Goal: Information Seeking & Learning: Understand process/instructions

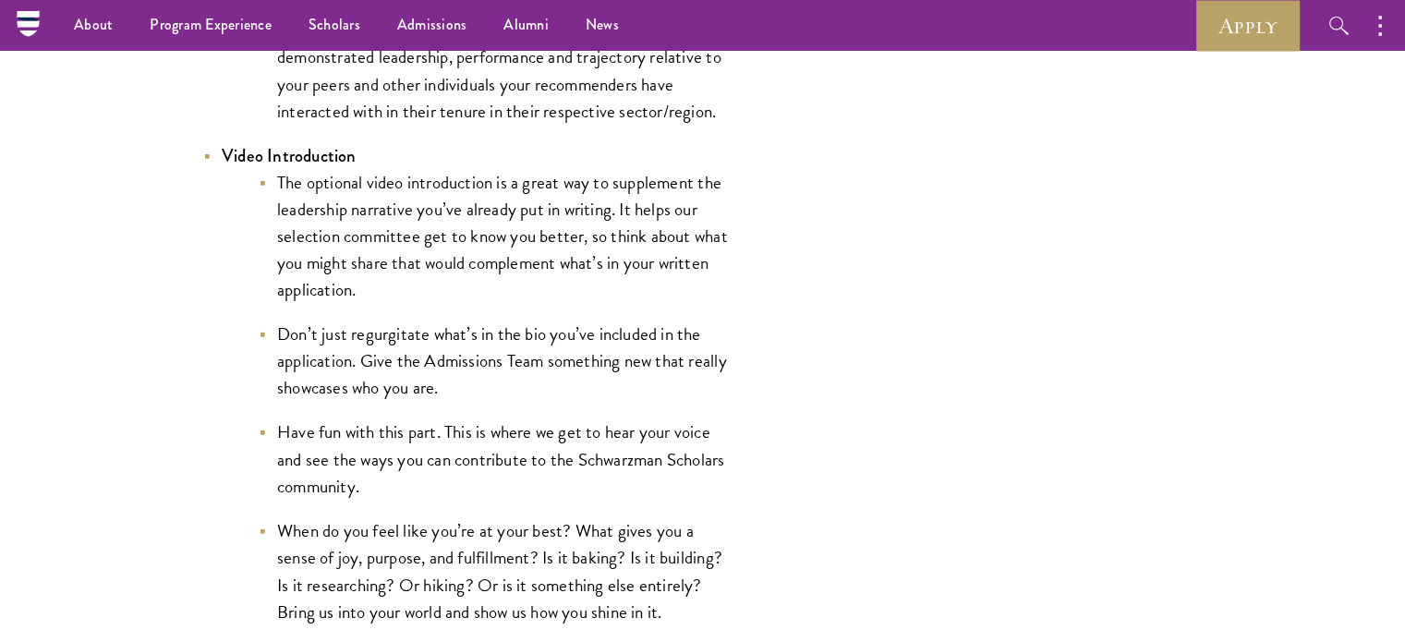
scroll to position [3063, 0]
click at [333, 394] on li "Don’t just regurgitate what’s in the bio you’ve included in the application. Gi…" at bounding box center [494, 362] width 471 height 80
drag, startPoint x: 333, startPoint y: 394, endPoint x: 411, endPoint y: 390, distance: 77.7
click at [411, 390] on li "Don’t just regurgitate what’s in the bio you’ve included in the application. Gi…" at bounding box center [494, 362] width 471 height 80
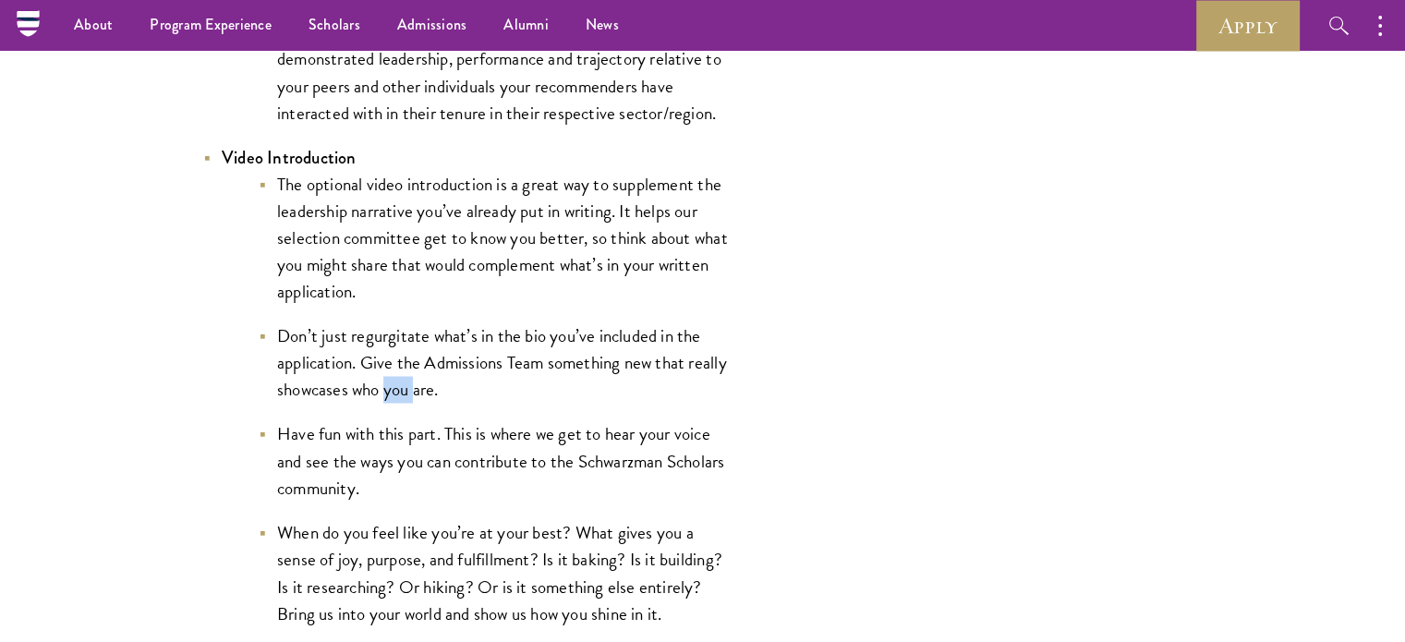
drag, startPoint x: 411, startPoint y: 390, endPoint x: 389, endPoint y: 379, distance: 24.8
click at [389, 379] on li "Don’t just regurgitate what’s in the bio you’ve included in the application. Gi…" at bounding box center [494, 362] width 471 height 80
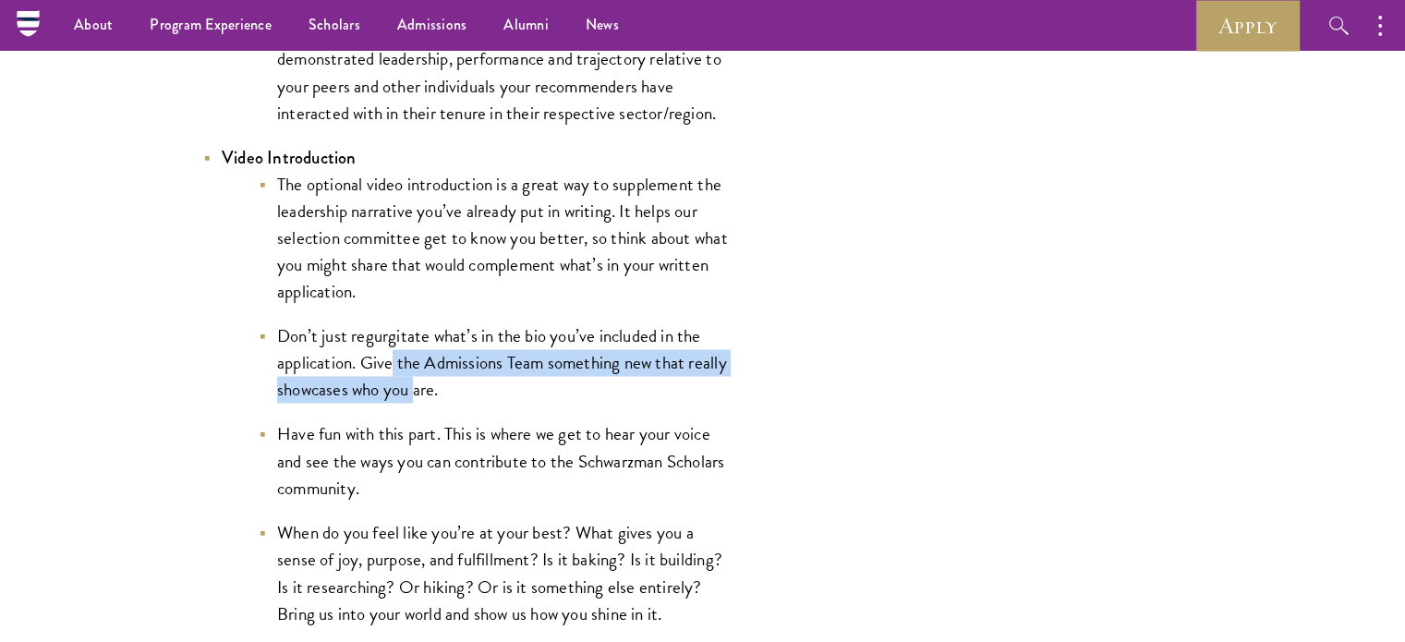
click at [389, 379] on li "Don’t just regurgitate what’s in the bio you’ve included in the application. Gi…" at bounding box center [494, 362] width 471 height 80
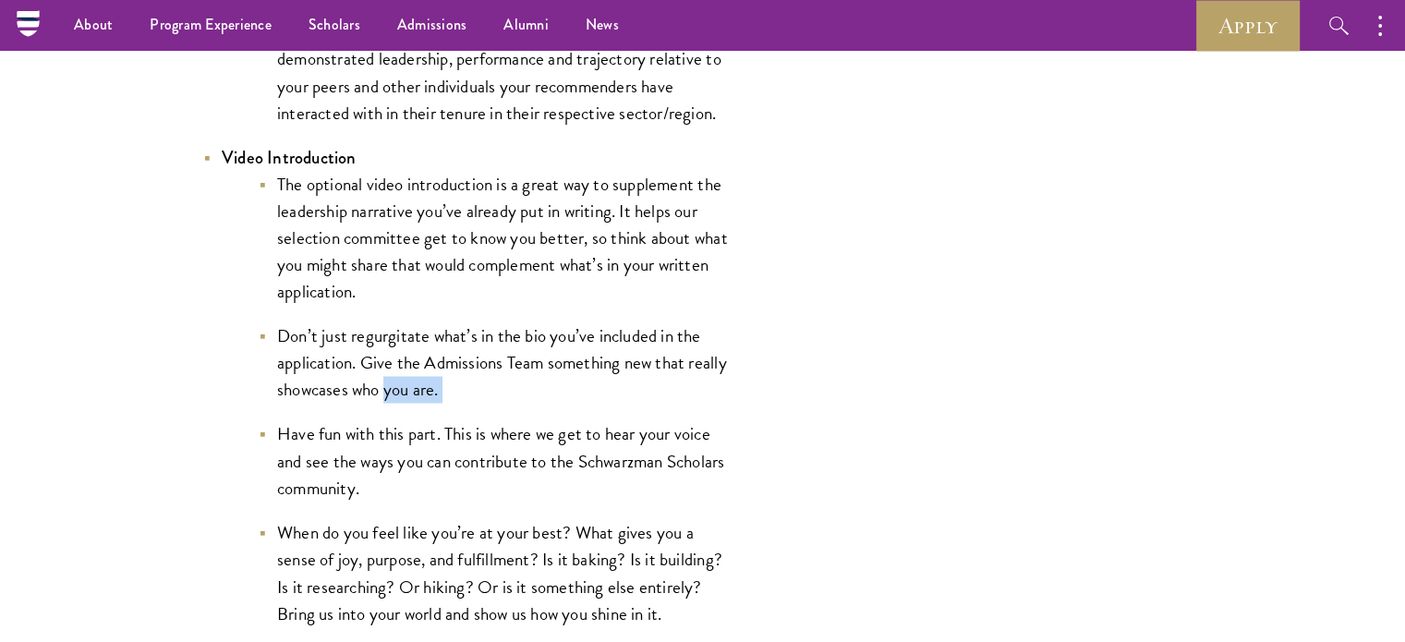
drag, startPoint x: 389, startPoint y: 379, endPoint x: 443, endPoint y: 380, distance: 54.5
click at [443, 380] on li "Don’t just regurgitate what’s in the bio you’ve included in the application. Gi…" at bounding box center [494, 362] width 471 height 80
click at [415, 423] on li "Have fun with this part. This is where we get to hear your voice and see the wa…" at bounding box center [494, 460] width 471 height 80
drag, startPoint x: 415, startPoint y: 423, endPoint x: 471, endPoint y: 442, distance: 59.6
click at [471, 442] on li "Have fun with this part. This is where we get to hear your voice and see the wa…" at bounding box center [494, 460] width 471 height 80
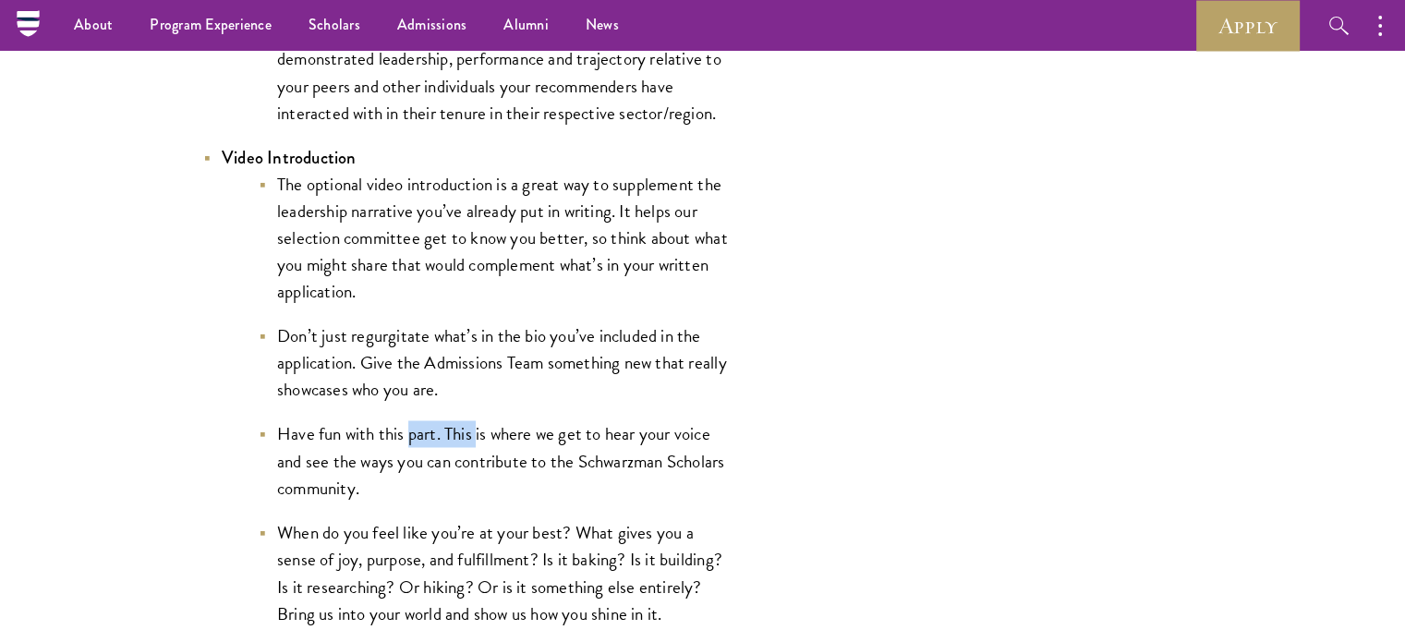
click at [471, 442] on li "Have fun with this part. This is where we get to hear your voice and see the wa…" at bounding box center [494, 460] width 471 height 80
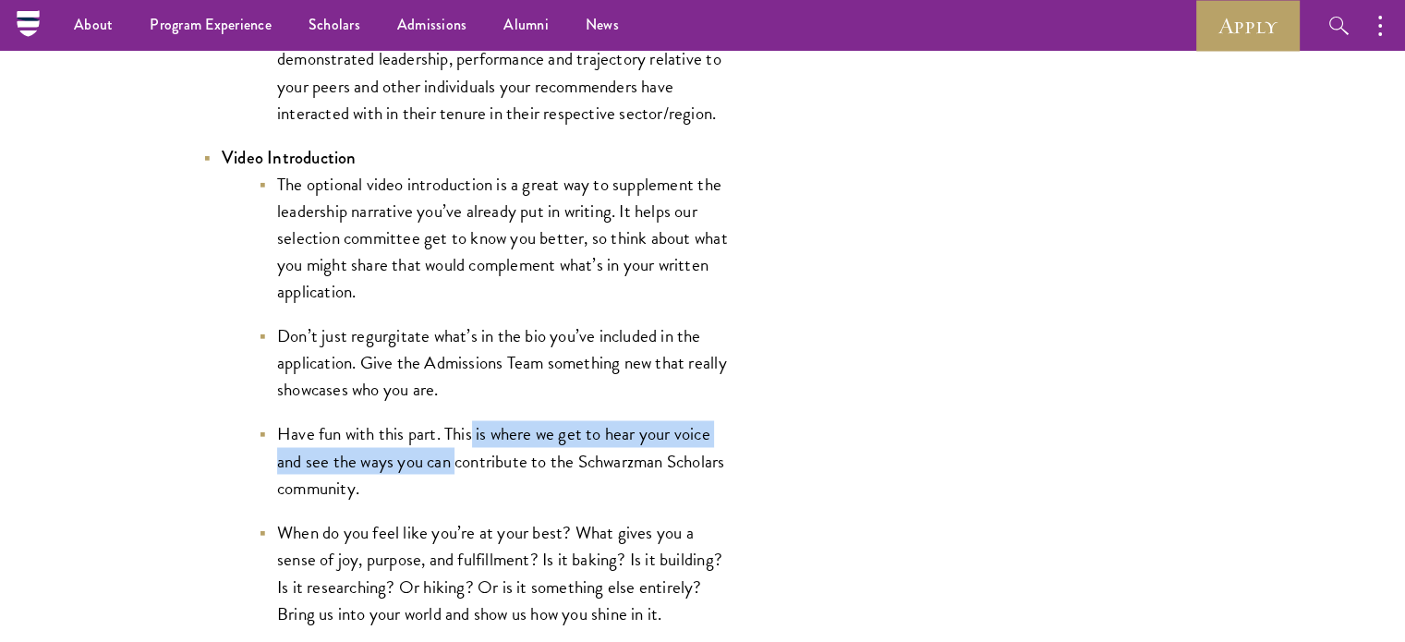
drag, startPoint x: 471, startPoint y: 442, endPoint x: 428, endPoint y: 461, distance: 47.2
click at [428, 461] on li "Have fun with this part. This is where we get to hear your voice and see the wa…" at bounding box center [494, 460] width 471 height 80
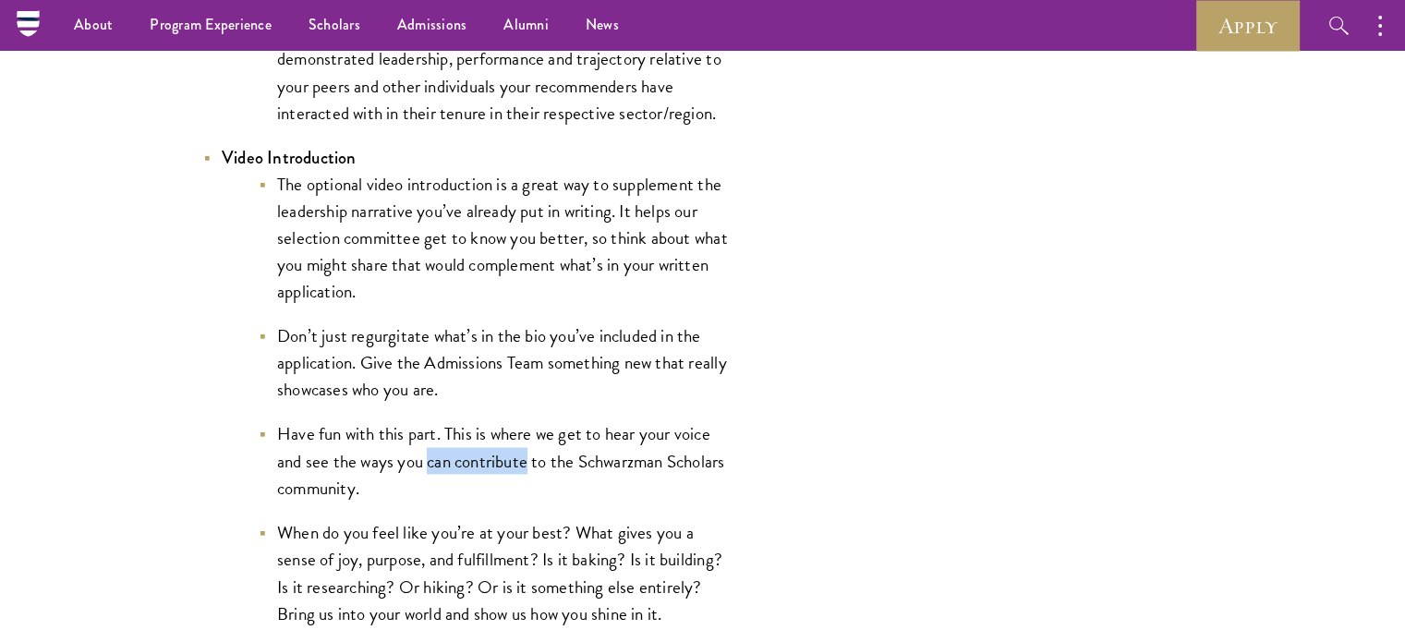
drag, startPoint x: 428, startPoint y: 461, endPoint x: 502, endPoint y: 466, distance: 74.0
click at [502, 466] on li "Have fun with this part. This is where we get to hear your voice and see the wa…" at bounding box center [494, 460] width 471 height 80
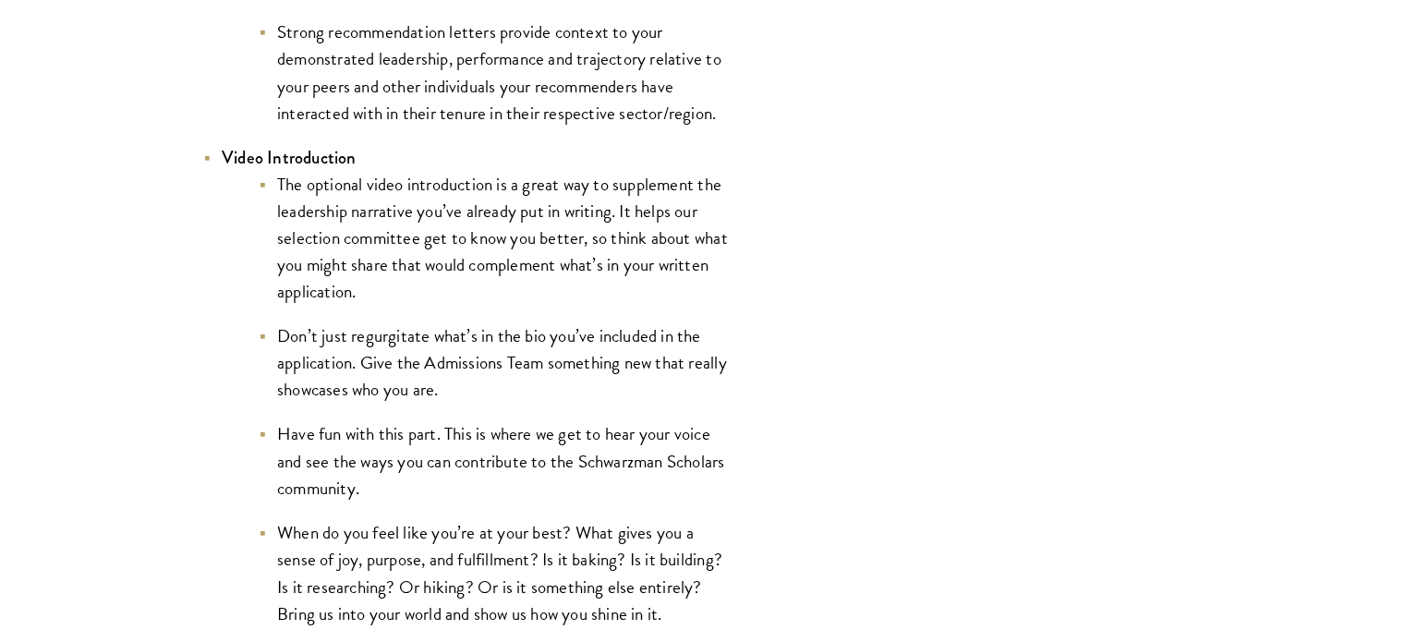
scroll to position [3105, 0]
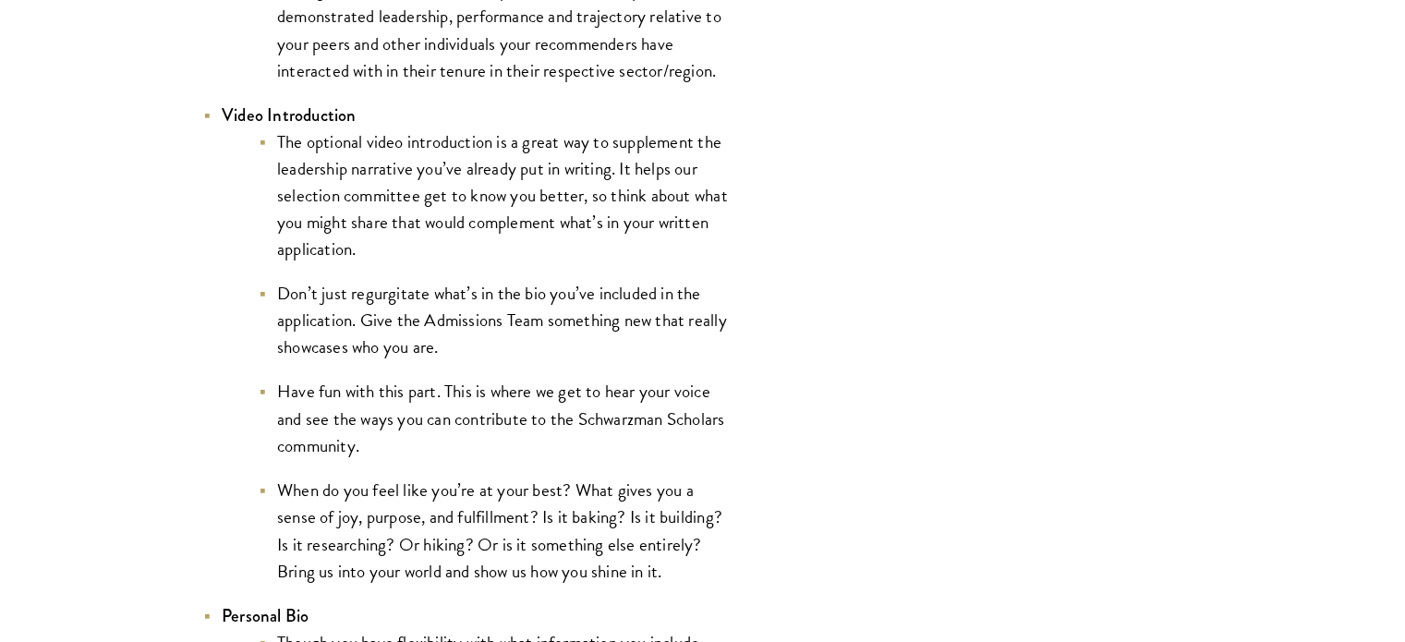
click at [438, 492] on li "When do you feel like you’re at your best? What gives you a sense of joy, purpo…" at bounding box center [494, 529] width 471 height 107
drag, startPoint x: 438, startPoint y: 492, endPoint x: 594, endPoint y: 501, distance: 156.3
click at [594, 501] on li "When do you feel like you’re at your best? What gives you a sense of joy, purpo…" at bounding box center [494, 529] width 471 height 107
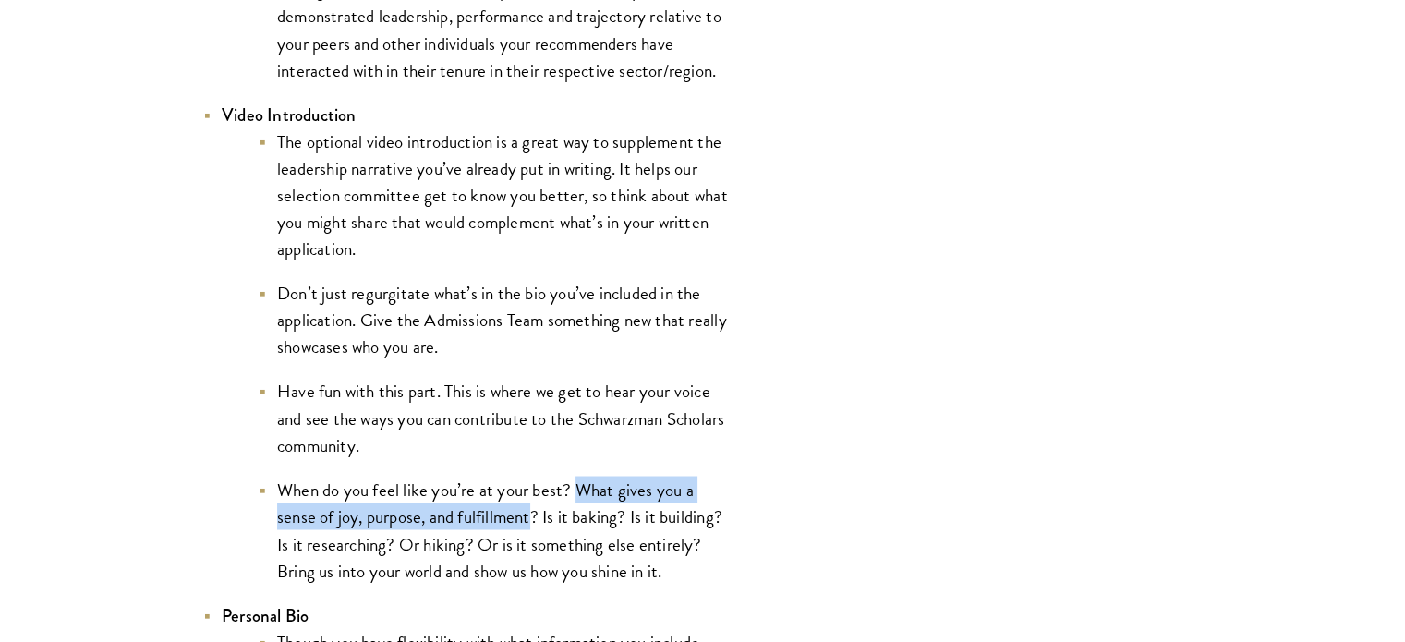
drag, startPoint x: 594, startPoint y: 501, endPoint x: 449, endPoint y: 527, distance: 147.3
click at [449, 527] on li "When do you feel like you’re at your best? What gives you a sense of joy, purpo…" at bounding box center [494, 529] width 471 height 107
drag, startPoint x: 449, startPoint y: 527, endPoint x: 521, endPoint y: 527, distance: 72.0
click at [521, 527] on li "When do you feel like you’re at your best? What gives you a sense of joy, purpo…" at bounding box center [494, 529] width 471 height 107
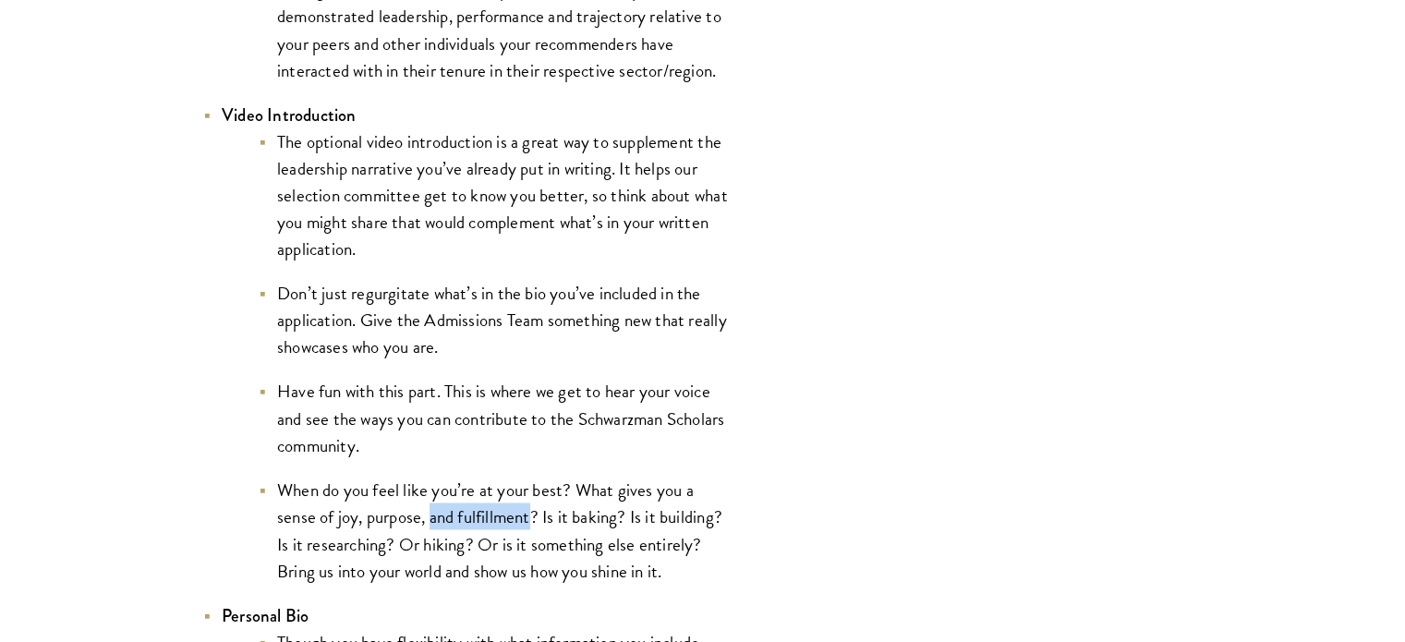
click at [521, 527] on li "When do you feel like you’re at your best? What gives you a sense of joy, purpo…" at bounding box center [494, 529] width 471 height 107
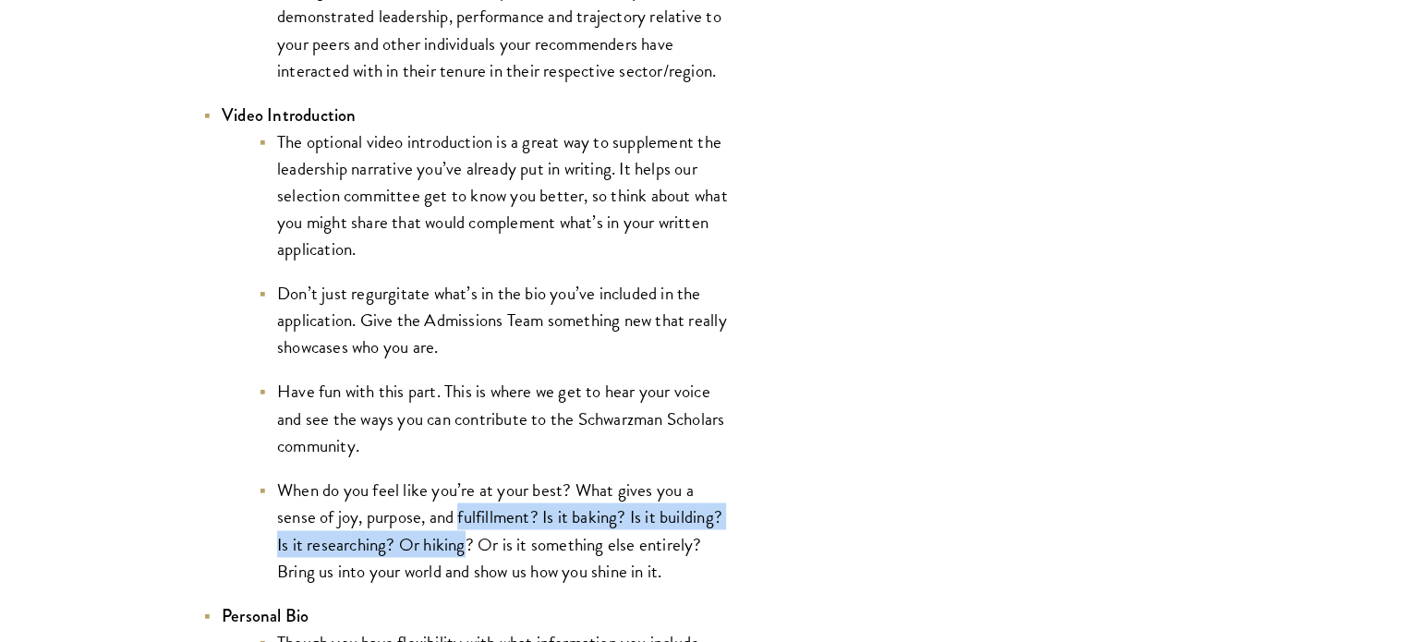
drag, startPoint x: 521, startPoint y: 527, endPoint x: 433, endPoint y: 548, distance: 90.3
click at [433, 548] on li "When do you feel like you’re at your best? What gives you a sense of joy, purpo…" at bounding box center [494, 529] width 471 height 107
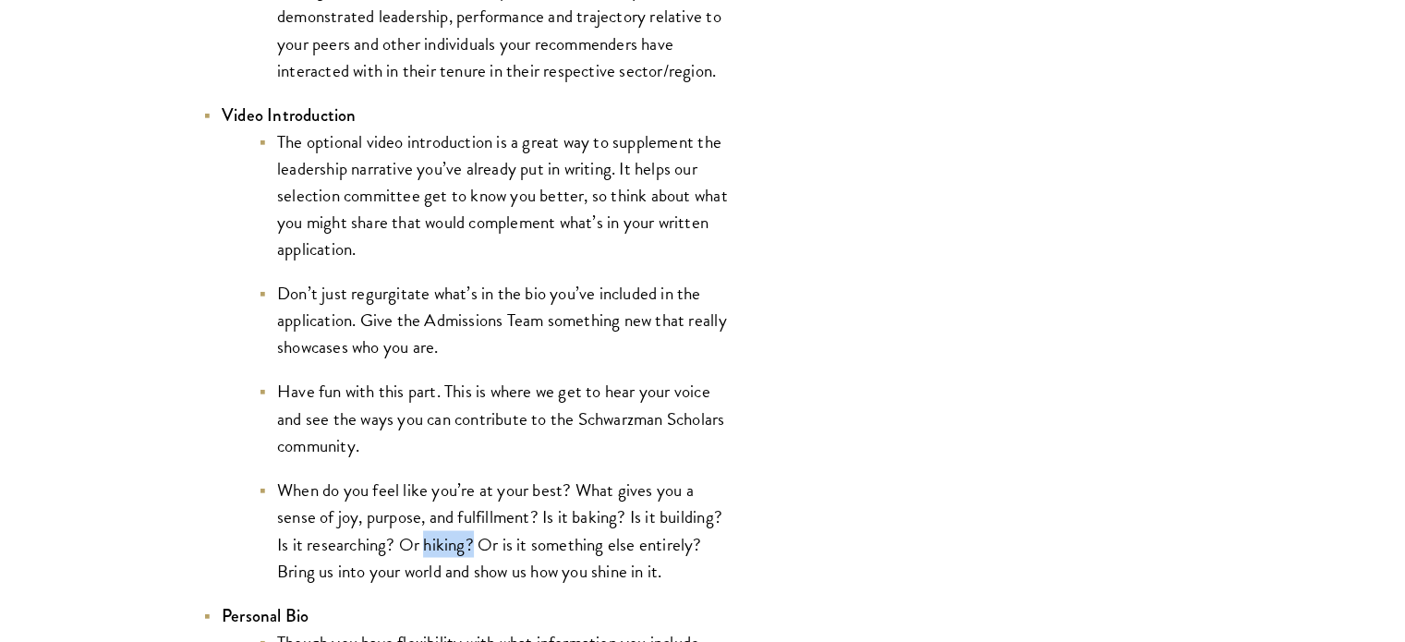
drag, startPoint x: 433, startPoint y: 548, endPoint x: 494, endPoint y: 550, distance: 61.0
click at [494, 550] on li "When do you feel like you’re at your best? What gives you a sense of joy, purpo…" at bounding box center [494, 529] width 471 height 107
click at [468, 518] on li "When do you feel like you’re at your best? What gives you a sense of joy, purpo…" at bounding box center [494, 529] width 471 height 107
drag, startPoint x: 468, startPoint y: 518, endPoint x: 527, endPoint y: 501, distance: 60.8
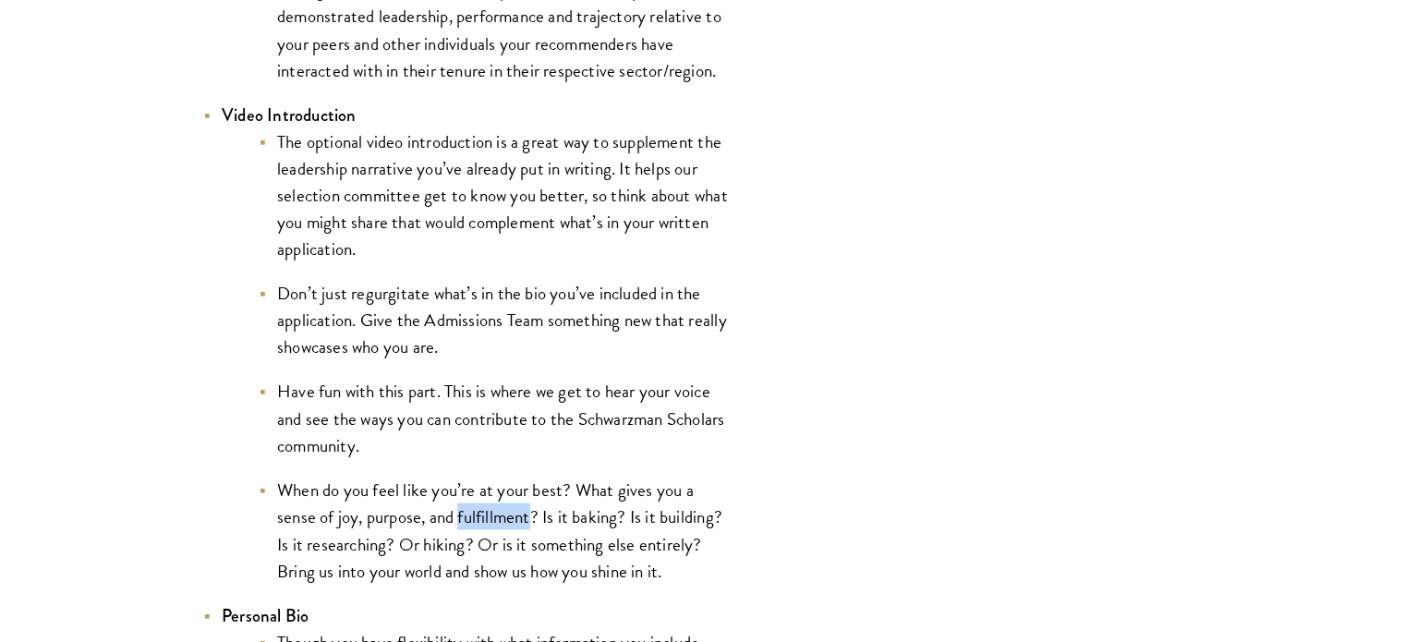
click at [527, 501] on li "When do you feel like you’re at your best? What gives you a sense of joy, purpo…" at bounding box center [494, 529] width 471 height 107
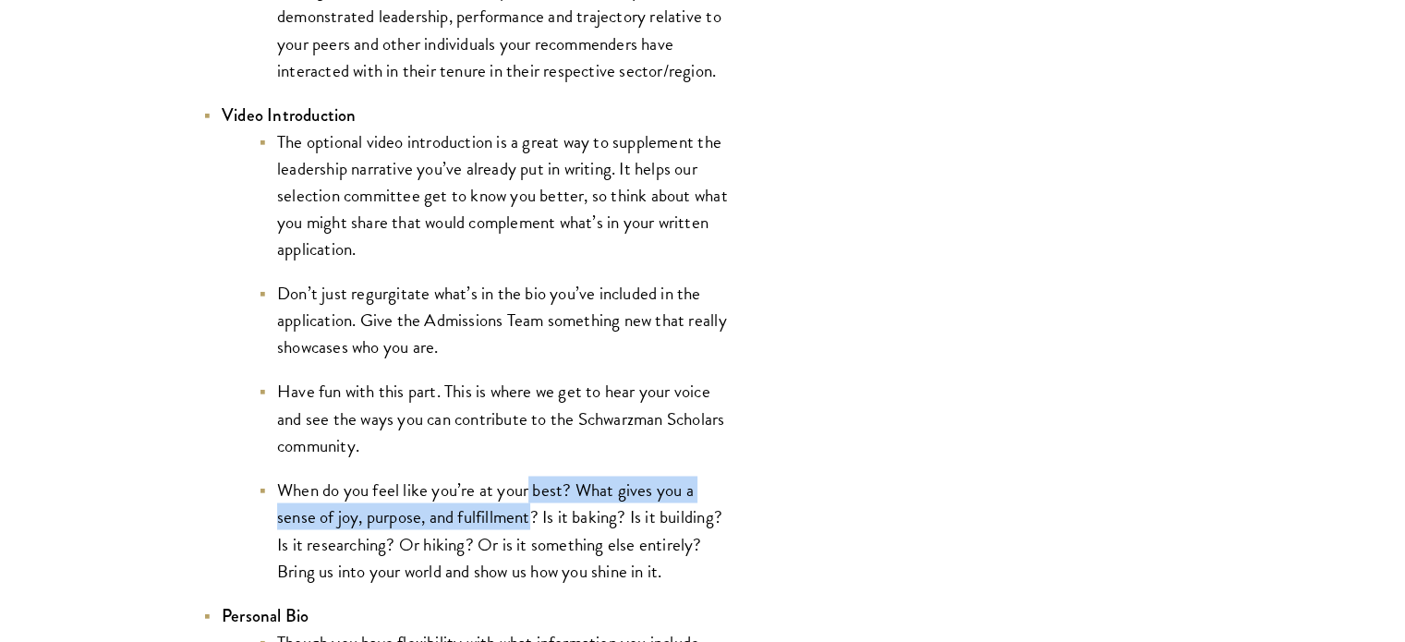
click at [527, 501] on li "When do you feel like you’re at your best? What gives you a sense of joy, purpo…" at bounding box center [494, 529] width 471 height 107
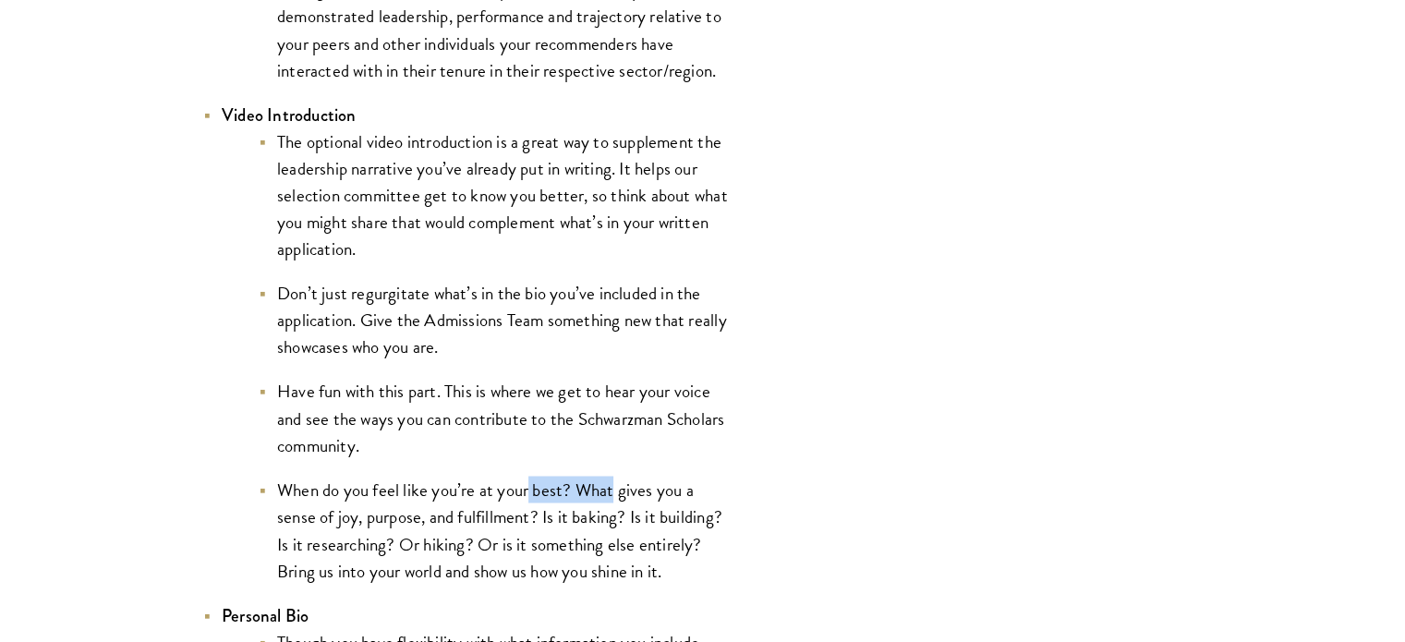
drag, startPoint x: 527, startPoint y: 501, endPoint x: 600, endPoint y: 502, distance: 73.9
click at [600, 502] on li "When do you feel like you’re at your best? What gives you a sense of joy, purpo…" at bounding box center [494, 529] width 471 height 107
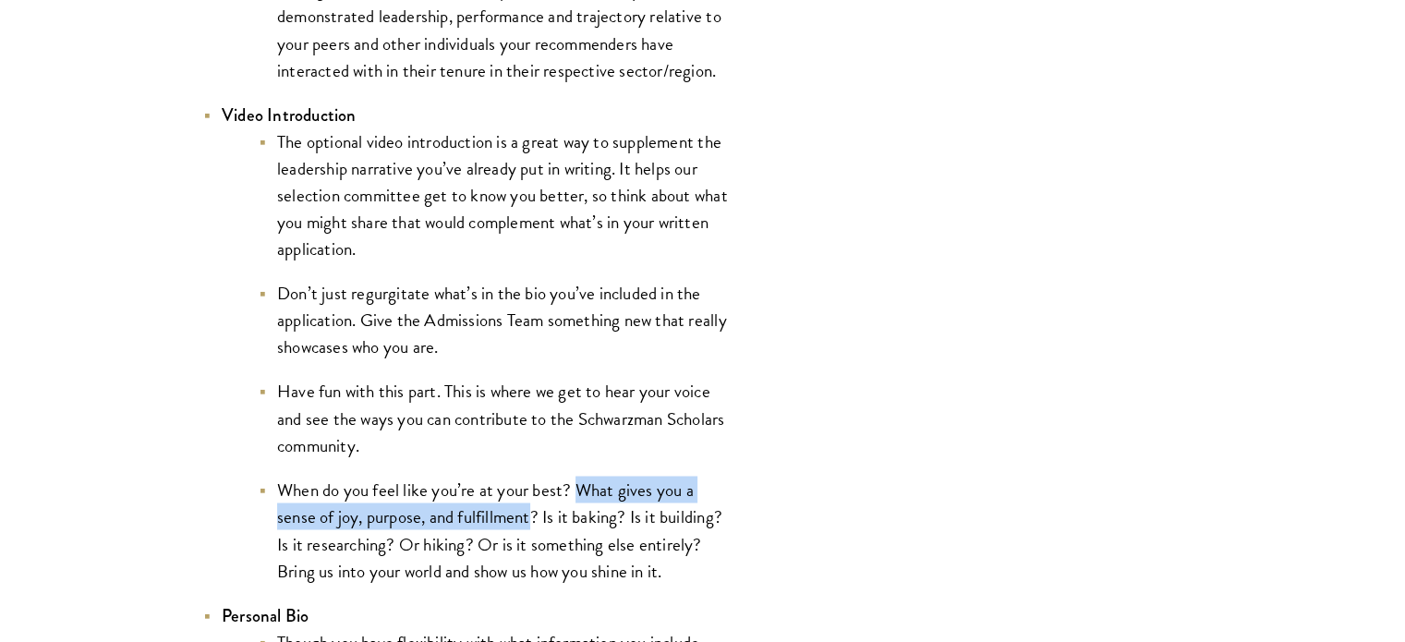
drag, startPoint x: 600, startPoint y: 502, endPoint x: 458, endPoint y: 527, distance: 144.6
click at [458, 527] on li "When do you feel like you’re at your best? What gives you a sense of joy, purpo…" at bounding box center [494, 529] width 471 height 107
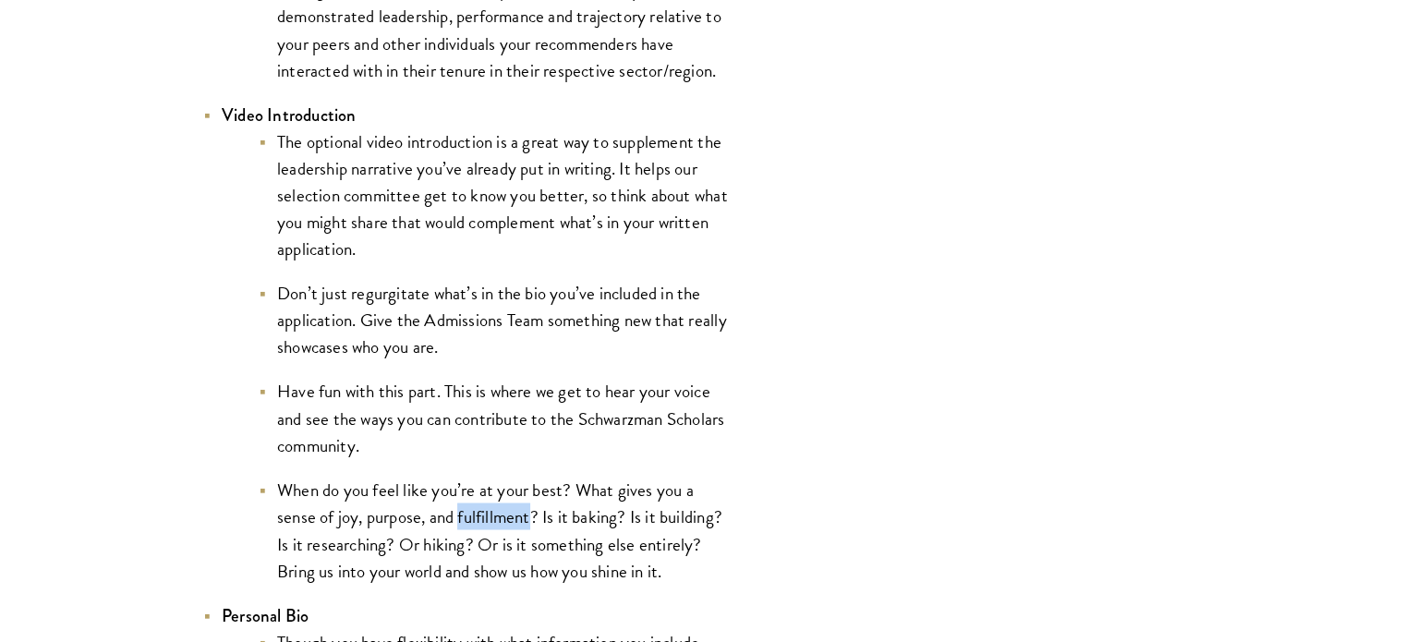
drag, startPoint x: 458, startPoint y: 527, endPoint x: 499, endPoint y: 527, distance: 40.6
click at [499, 527] on li "When do you feel like you’re at your best? What gives you a sense of joy, purpo…" at bounding box center [494, 529] width 471 height 107
click at [518, 549] on li "When do you feel like you’re at your best? What gives you a sense of joy, purpo…" at bounding box center [494, 529] width 471 height 107
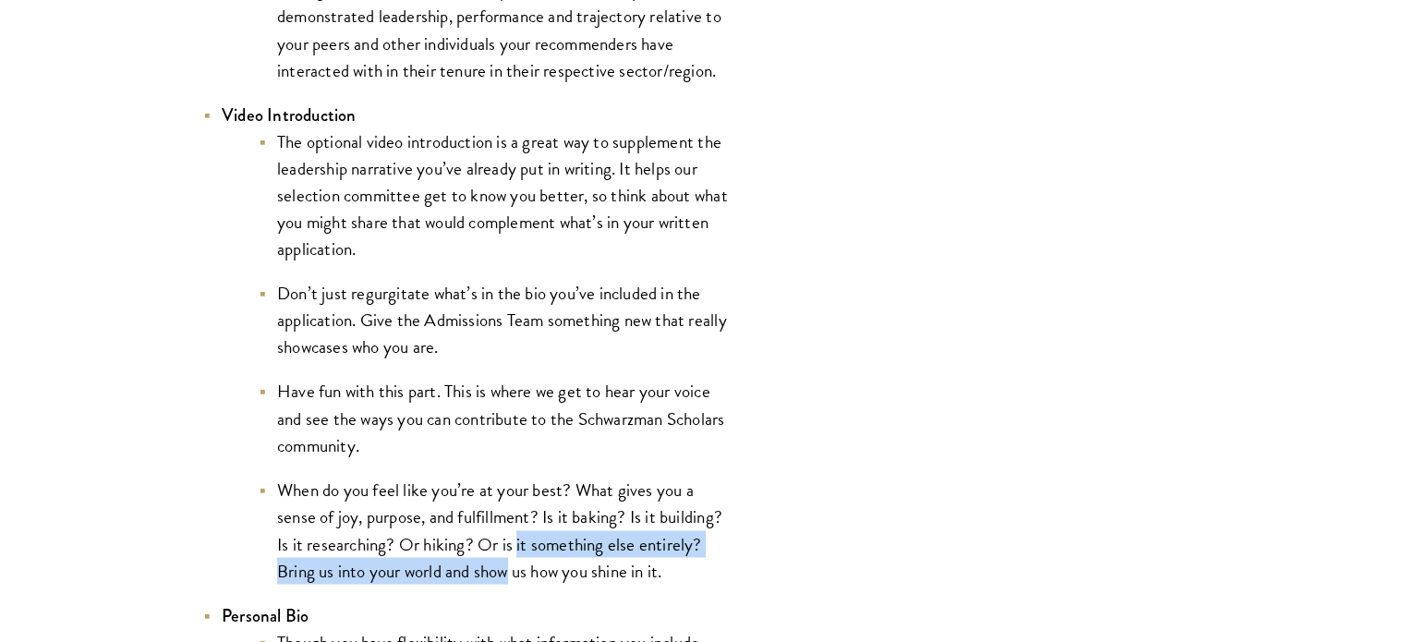
drag, startPoint x: 518, startPoint y: 549, endPoint x: 468, endPoint y: 575, distance: 56.2
click at [468, 575] on li "When do you feel like you’re at your best? What gives you a sense of joy, purpo…" at bounding box center [494, 529] width 471 height 107
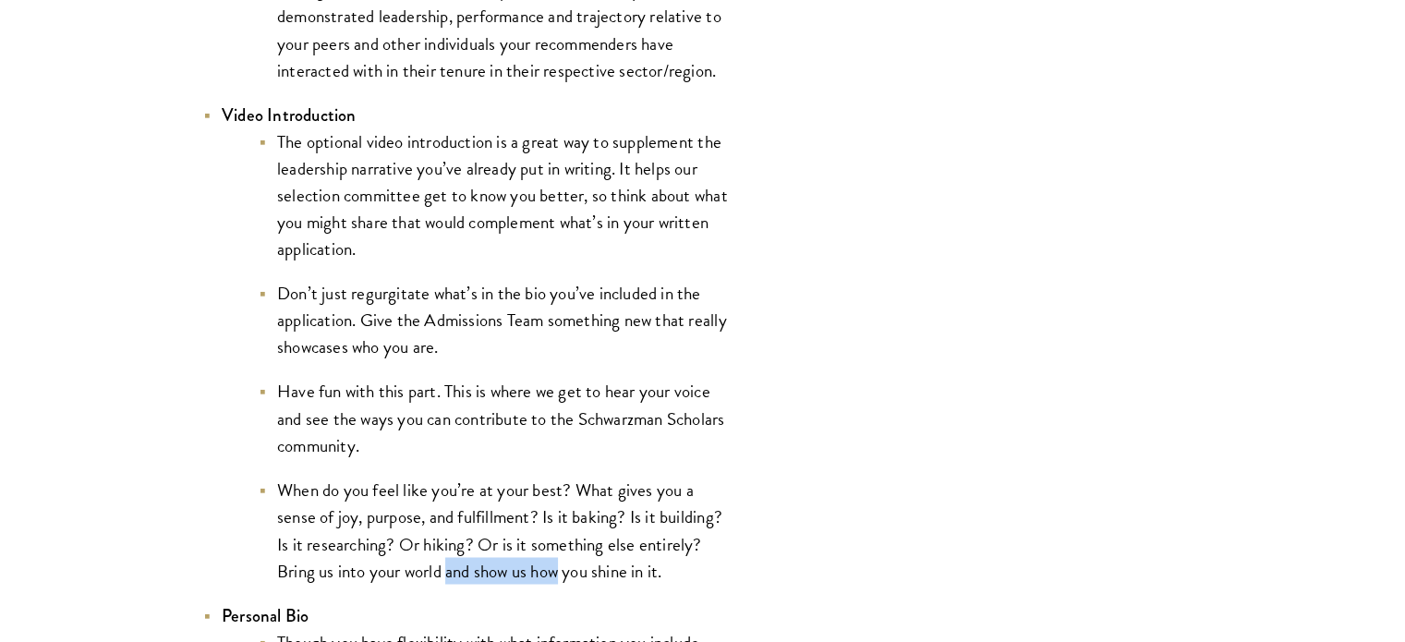
drag, startPoint x: 468, startPoint y: 575, endPoint x: 555, endPoint y: 575, distance: 86.8
click at [555, 575] on li "When do you feel like you’re at your best? What gives you a sense of joy, purpo…" at bounding box center [494, 529] width 471 height 107
drag, startPoint x: 555, startPoint y: 575, endPoint x: 623, endPoint y: 570, distance: 67.7
click at [623, 570] on li "When do you feel like you’re at your best? What gives you a sense of joy, purpo…" at bounding box center [494, 529] width 471 height 107
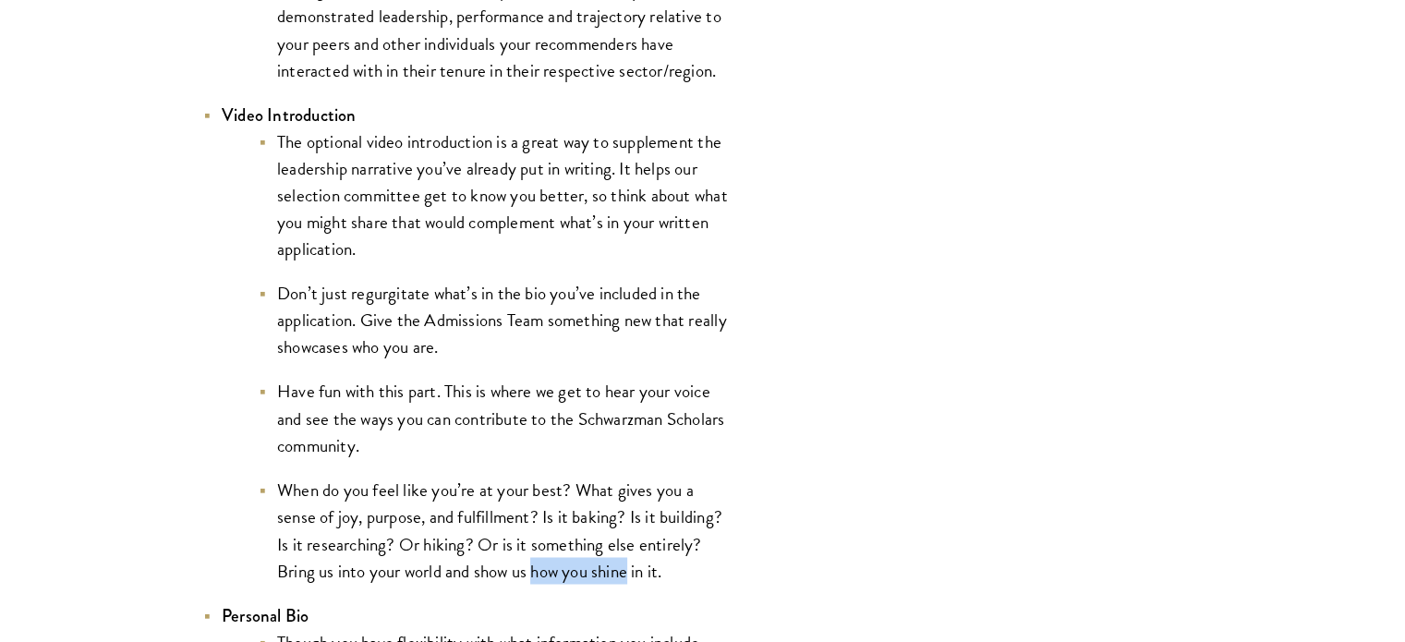
click at [623, 570] on li "When do you feel like you’re at your best? What gives you a sense of joy, purpo…" at bounding box center [494, 529] width 471 height 107
